Goal: Transaction & Acquisition: Purchase product/service

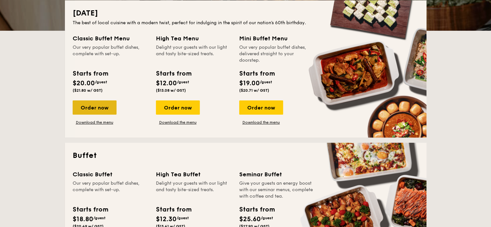
scroll to position [161, 0]
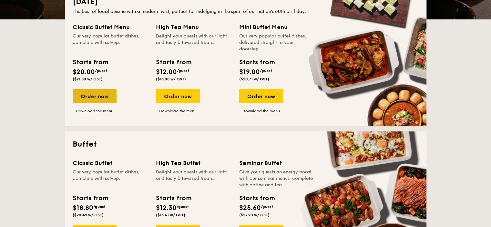
drag, startPoint x: 97, startPoint y: 96, endPoint x: 85, endPoint y: 95, distance: 11.6
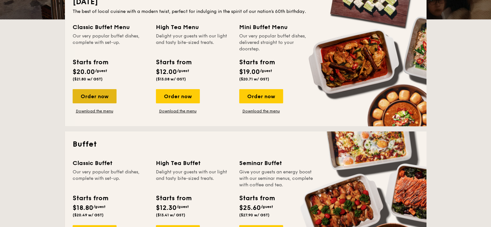
click at [85, 95] on div "Order now" at bounding box center [95, 96] width 44 height 14
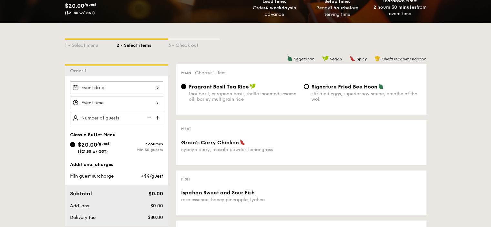
scroll to position [129, 0]
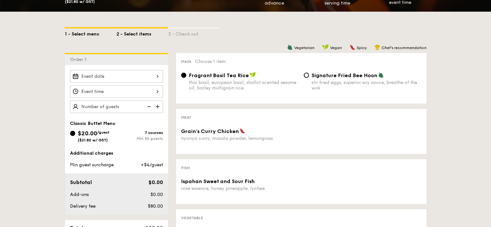
click at [88, 33] on div "1 - Select menu" at bounding box center [91, 32] width 52 height 9
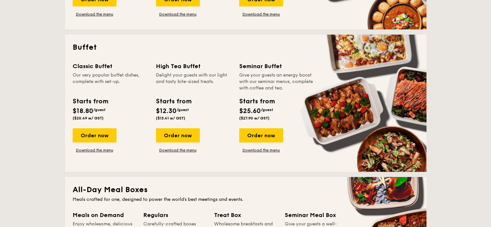
scroll to position [290, 0]
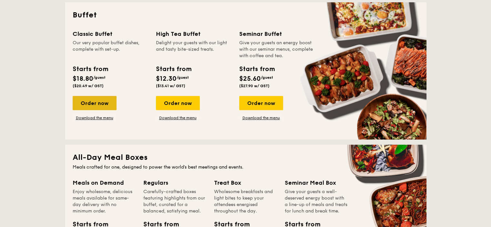
click at [101, 104] on div "Order now" at bounding box center [95, 103] width 44 height 14
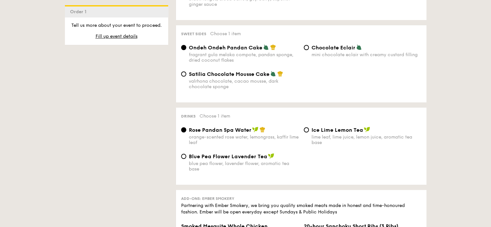
scroll to position [484, 0]
